Goal: Use online tool/utility

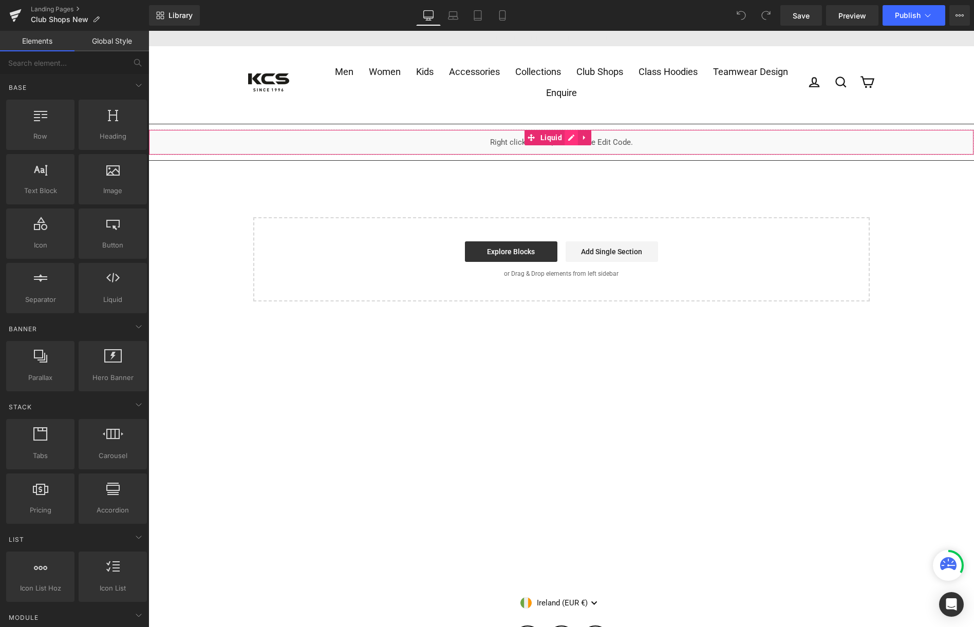
click at [569, 137] on div "Liquid" at bounding box center [560, 142] width 825 height 26
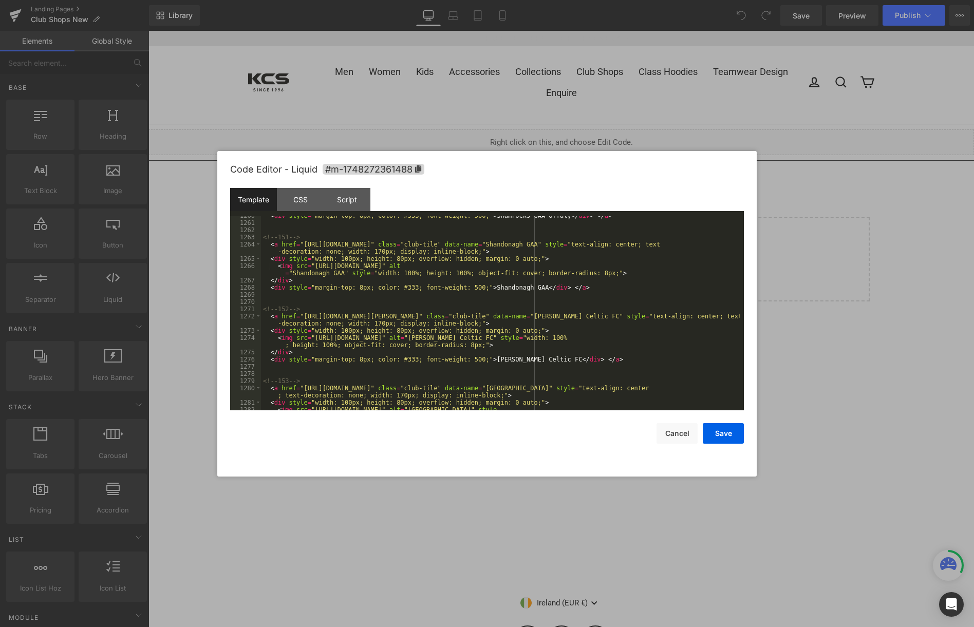
scroll to position [11249, 0]
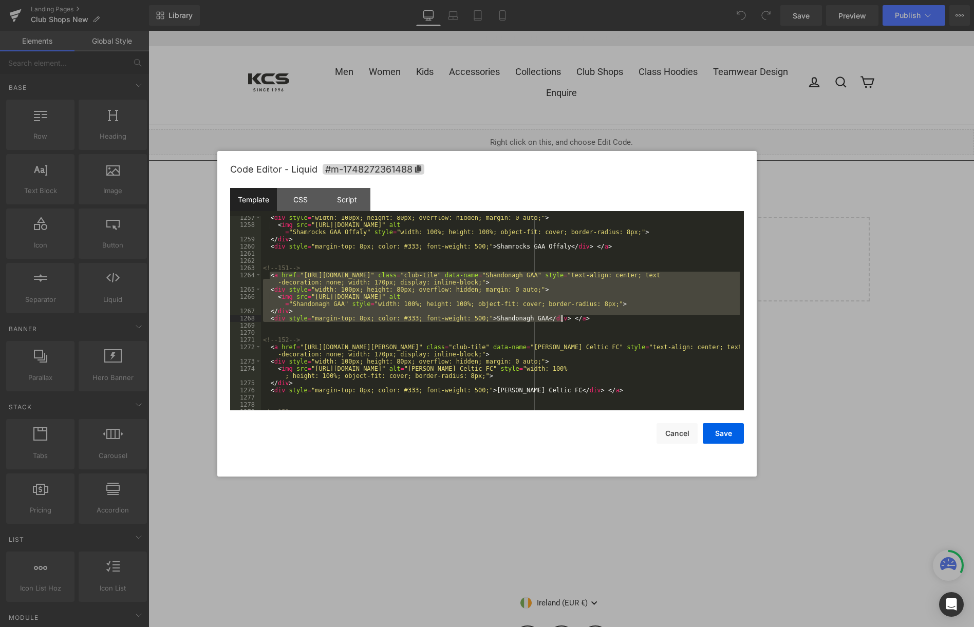
drag, startPoint x: 269, startPoint y: 274, endPoint x: 599, endPoint y: 319, distance: 332.9
click at [599, 319] on div "< div style = "width: 100px; height: 80px; overflow: hidden; margin: 0 auto;" >…" at bounding box center [500, 318] width 479 height 209
click at [575, 318] on div "< div style = "width: 100px; height: 80px; overflow: hidden; margin: 0 auto;" >…" at bounding box center [500, 313] width 479 height 194
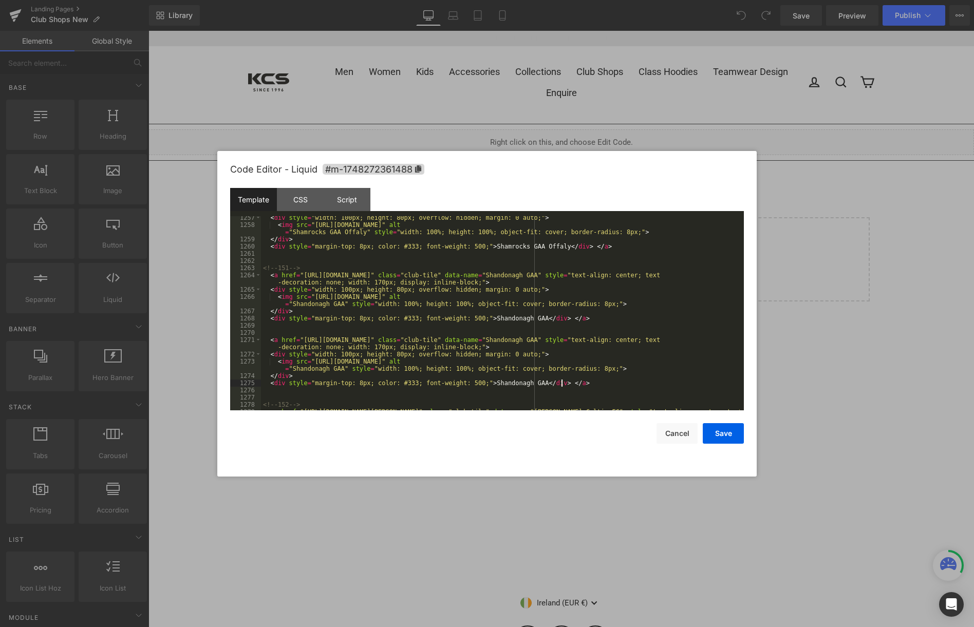
scroll to position [11280, 0]
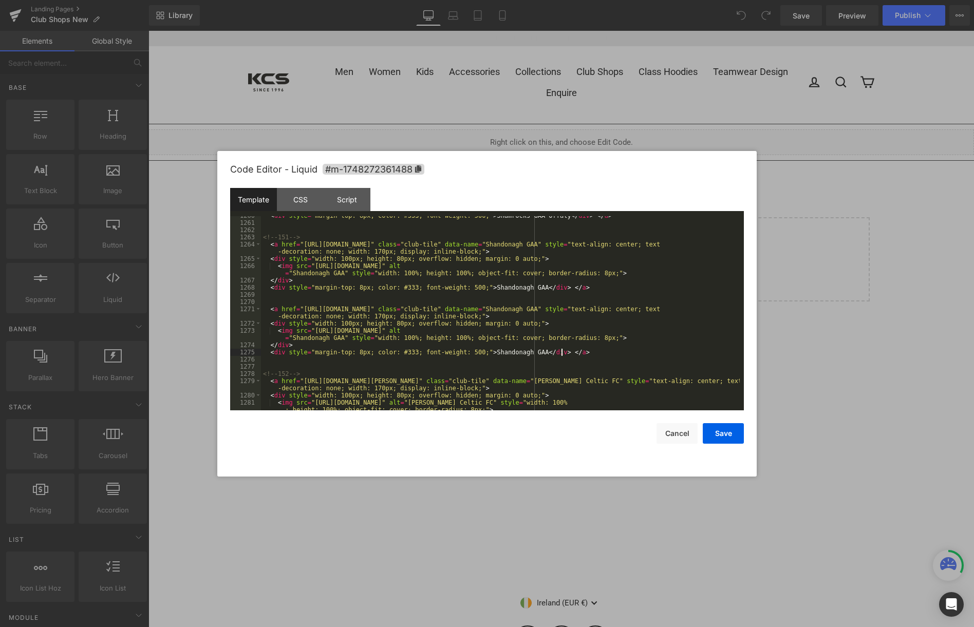
click at [270, 311] on div "< div style = "margin-top: 8px; color: #333; font-weight: 500;" > Shamrocks GAA…" at bounding box center [500, 320] width 479 height 216
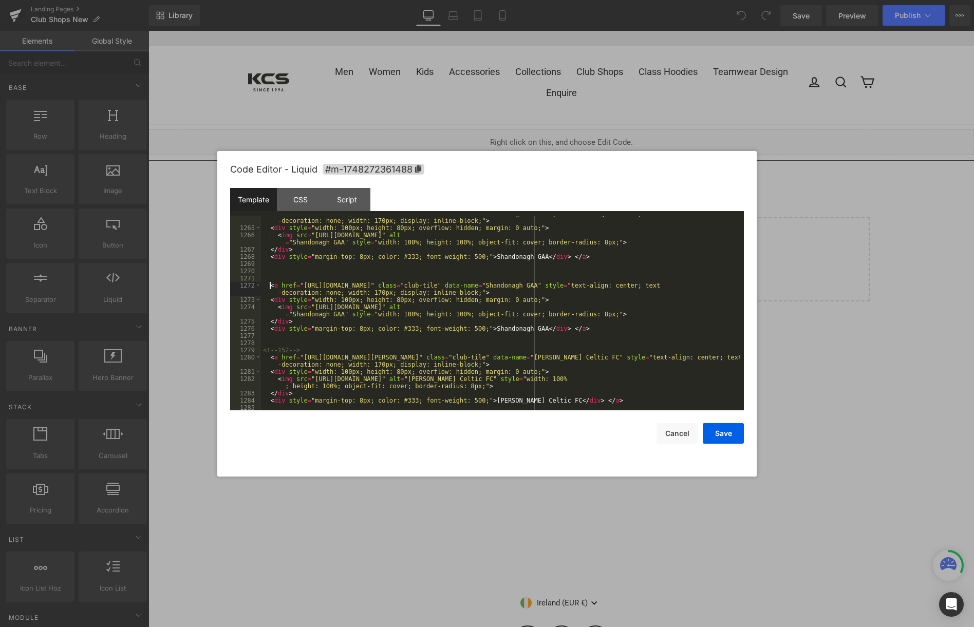
scroll to position [11311, 0]
drag, startPoint x: 567, startPoint y: 285, endPoint x: 614, endPoint y: 285, distance: 47.3
click at [614, 285] on div "< a href = "[URL][DOMAIN_NAME]" class = "club-tile" data-name = "Shandonagh GAA…" at bounding box center [500, 318] width 479 height 216
drag, startPoint x: 291, startPoint y: 313, endPoint x: 336, endPoint y: 314, distance: 45.7
click at [336, 314] on div "< a href = "[URL][DOMAIN_NAME]" class = "club-tile" data-name = "Shandonagh GAA…" at bounding box center [500, 318] width 479 height 216
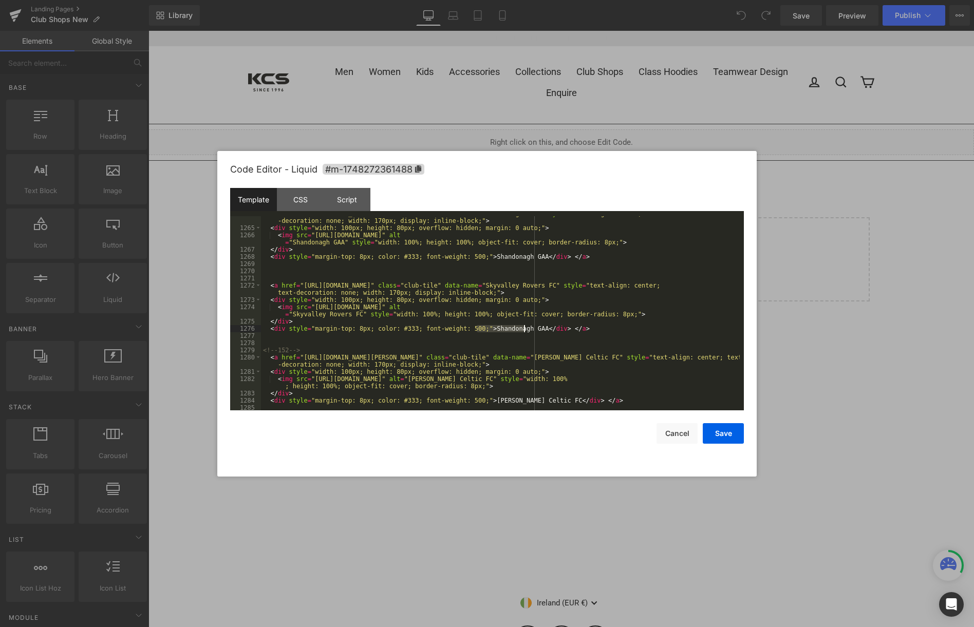
drag, startPoint x: 476, startPoint y: 328, endPoint x: 522, endPoint y: 327, distance: 46.7
click at [522, 327] on div "< a href = "[URL][DOMAIN_NAME]" class = "club-tile" data-name = "Shandonagh GAA…" at bounding box center [500, 318] width 479 height 216
drag, startPoint x: 300, startPoint y: 285, endPoint x: 461, endPoint y: 286, distance: 161.3
click at [461, 286] on div "< a href = "[URL][DOMAIN_NAME]" class = "club-tile" data-name = "Shandonagh GAA…" at bounding box center [500, 318] width 479 height 216
drag, startPoint x: 310, startPoint y: 306, endPoint x: 713, endPoint y: 305, distance: 403.2
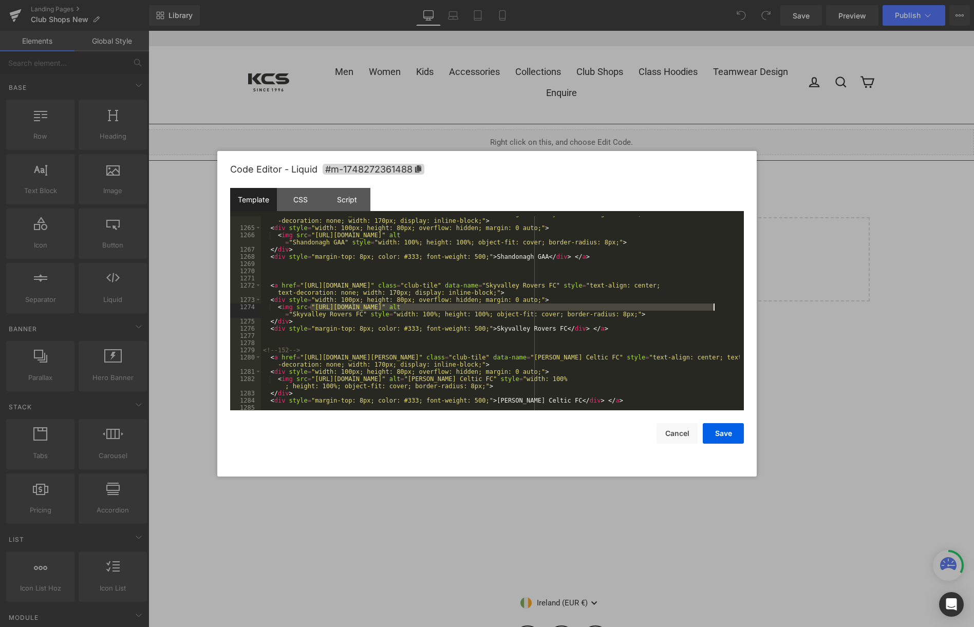
click at [713, 305] on div "< a href = "[URL][DOMAIN_NAME]" class = "club-tile" data-name = "Shandonagh GAA…" at bounding box center [500, 318] width 479 height 216
click at [721, 435] on button "Save" at bounding box center [723, 433] width 41 height 21
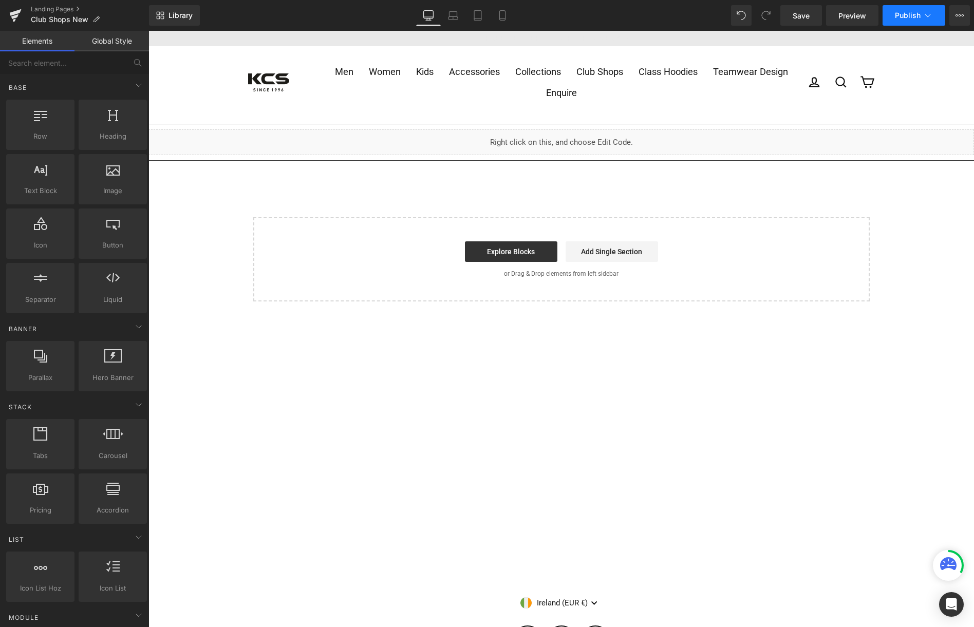
click at [906, 14] on span "Publish" at bounding box center [908, 15] width 26 height 8
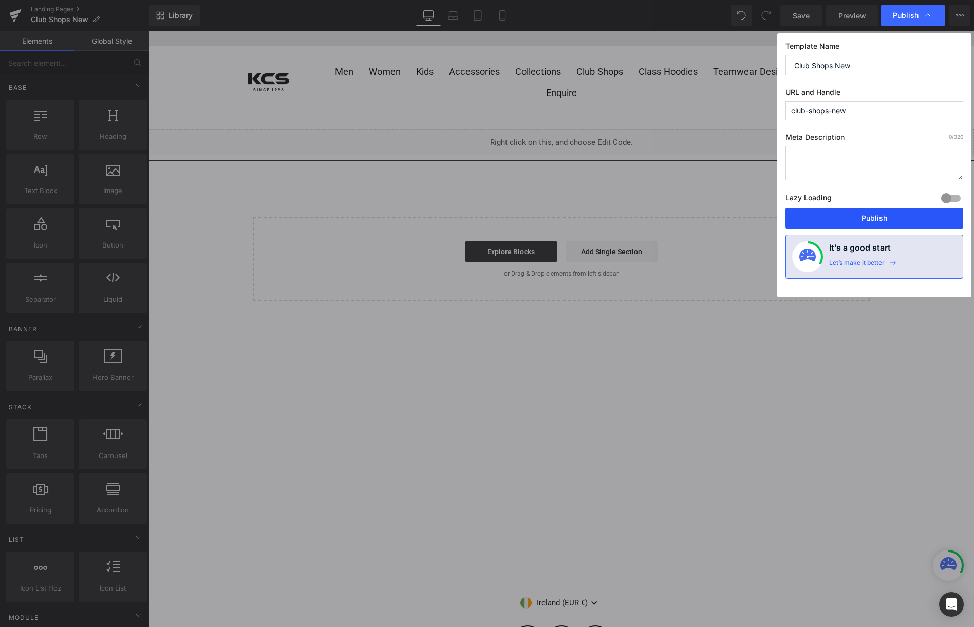
click at [880, 218] on button "Publish" at bounding box center [874, 218] width 178 height 21
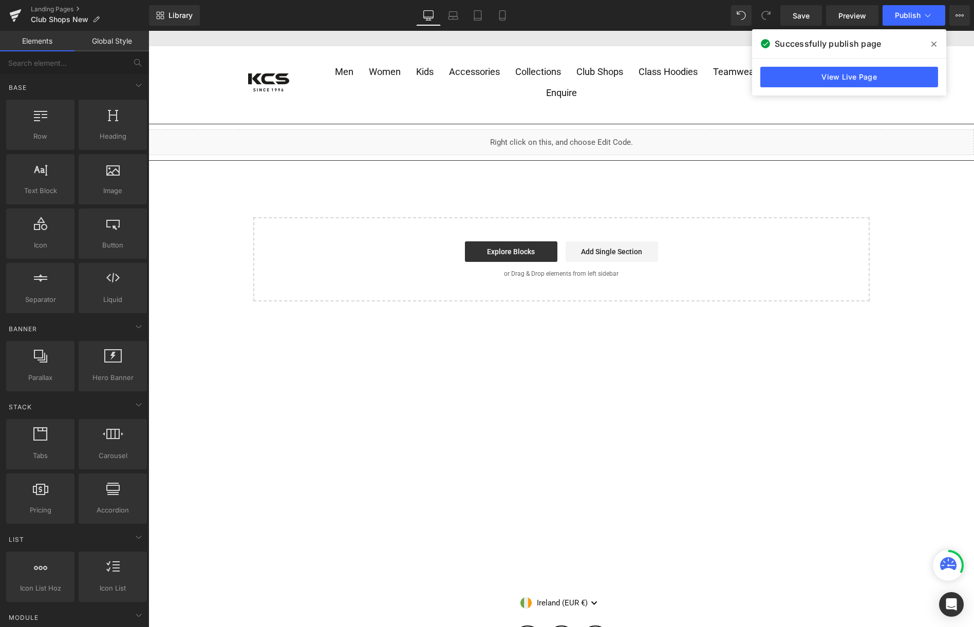
click at [934, 42] on icon at bounding box center [933, 44] width 5 height 8
